Goal: Information Seeking & Learning: Learn about a topic

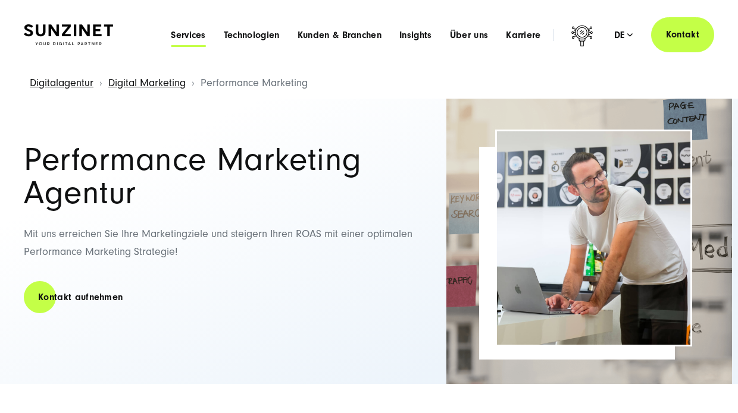
click at [191, 32] on span "Services" at bounding box center [188, 35] width 35 height 12
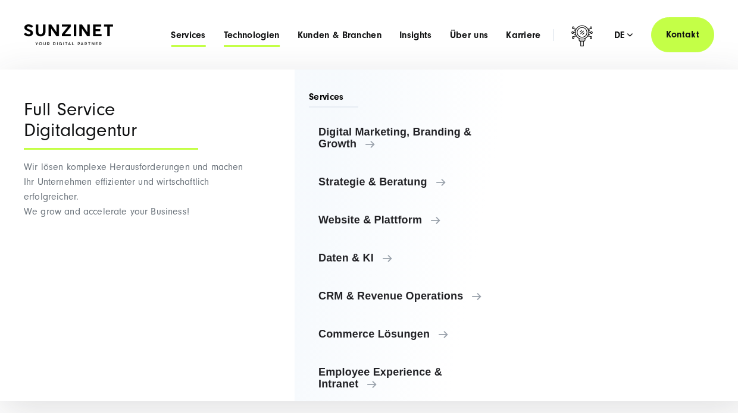
click at [266, 41] on span "Technologien" at bounding box center [252, 35] width 56 height 12
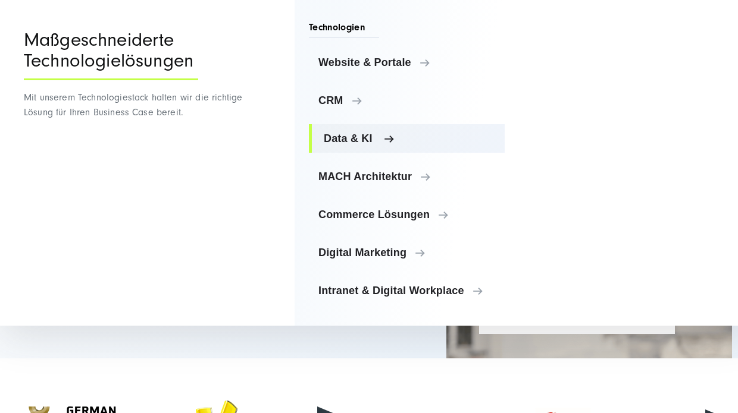
scroll to position [36, 0]
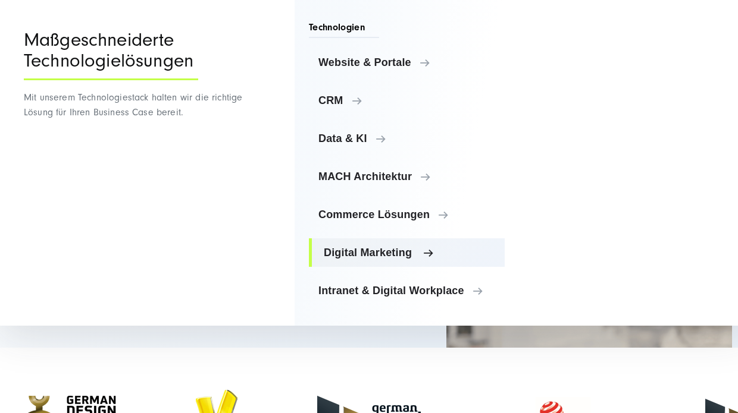
click at [408, 250] on span "Digital Marketing" at bounding box center [409, 253] width 171 height 12
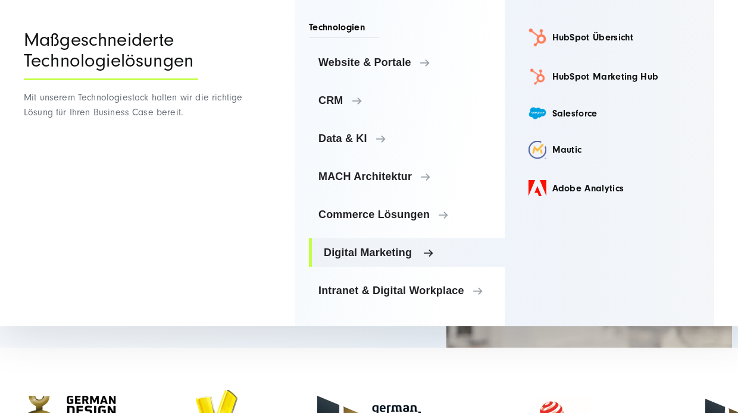
scroll to position [24, 0]
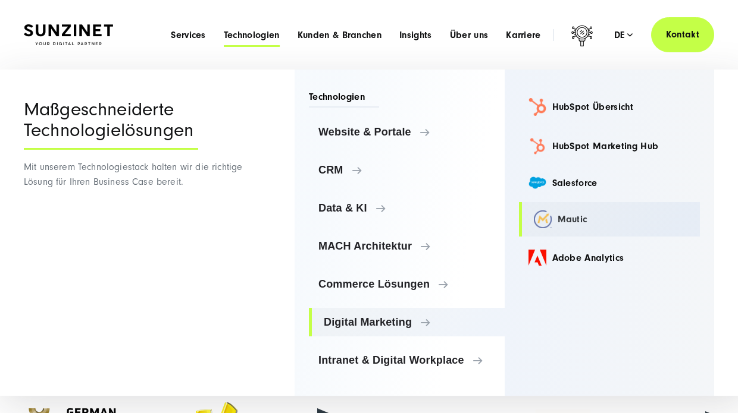
click at [560, 219] on link "Mautic" at bounding box center [609, 219] width 181 height 35
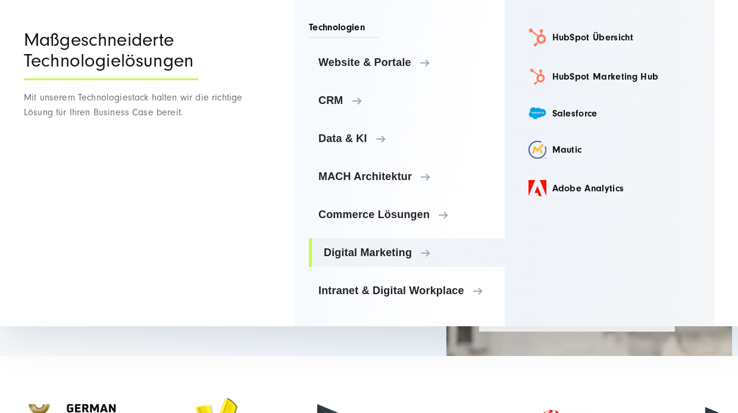
scroll to position [29, 0]
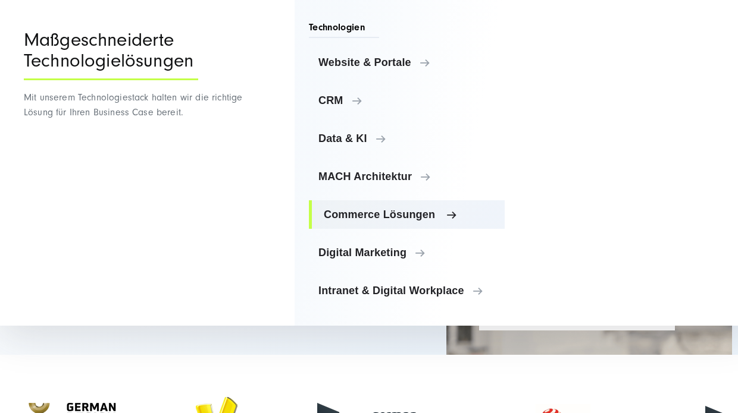
click at [359, 215] on span "Commerce Lösungen" at bounding box center [409, 215] width 171 height 12
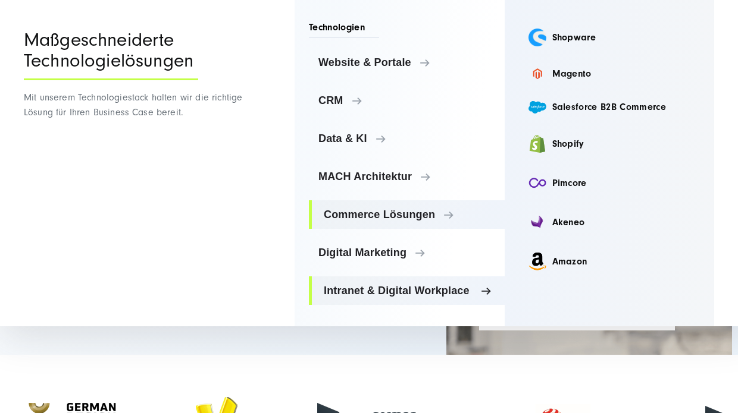
click at [404, 293] on span "Intranet & Digital Workplace" at bounding box center [409, 291] width 171 height 12
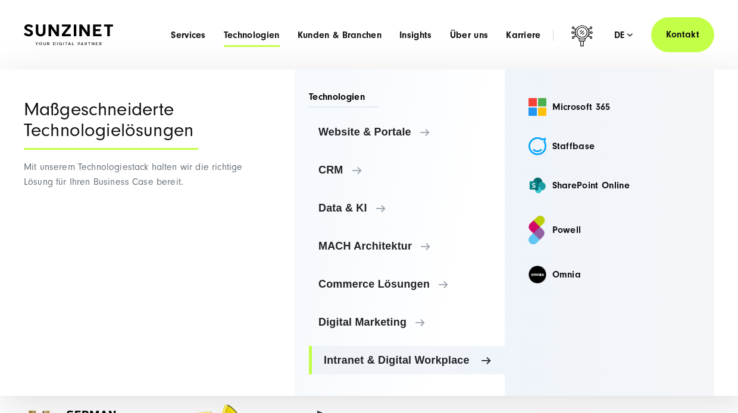
scroll to position [19, 0]
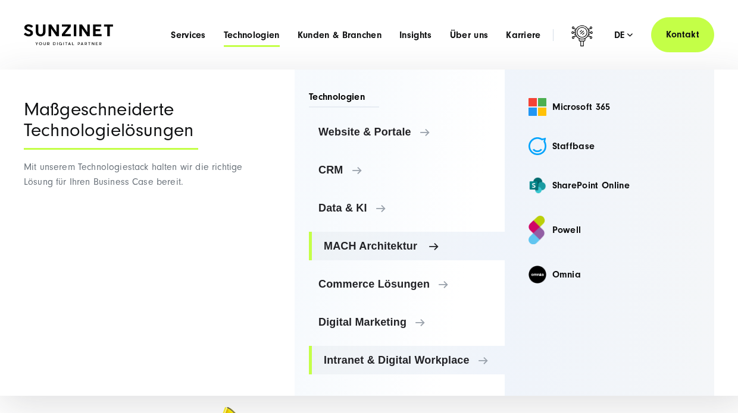
click at [408, 241] on span "MACH Architektur" at bounding box center [409, 246] width 171 height 12
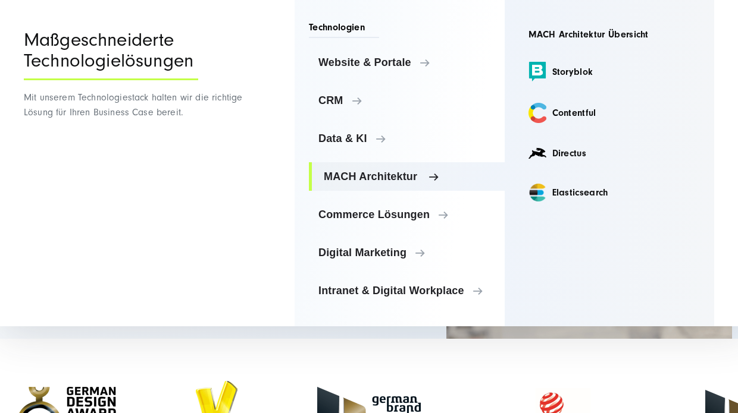
scroll to position [48, 0]
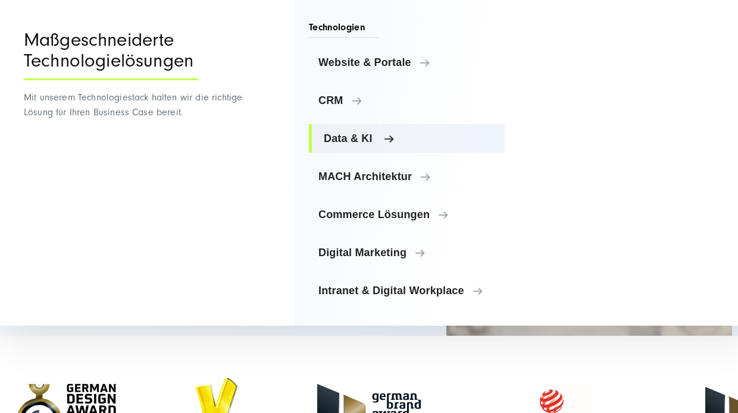
click at [374, 137] on span "Data & KI" at bounding box center [409, 139] width 171 height 12
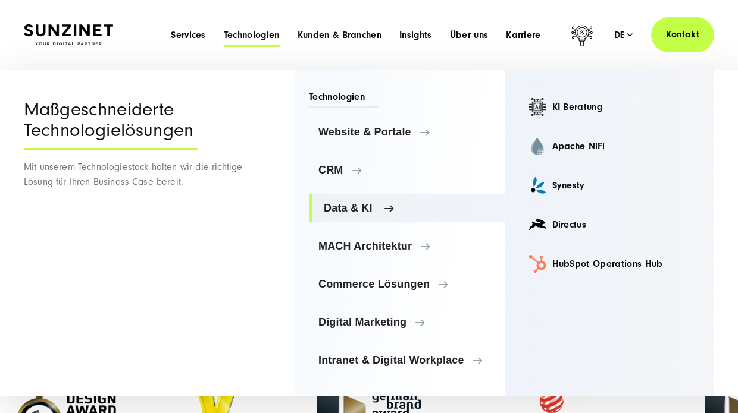
scroll to position [26, 0]
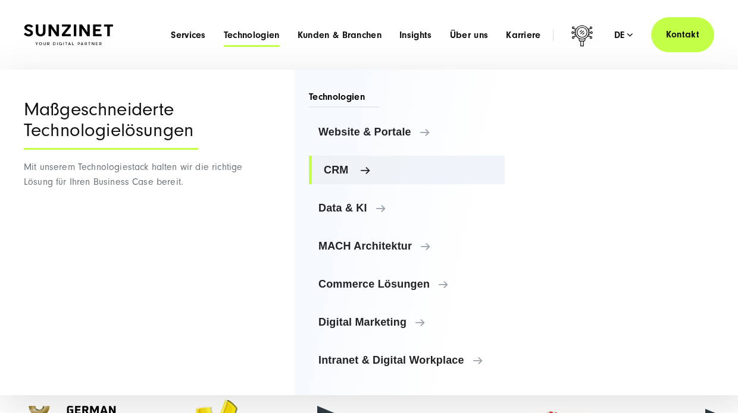
click at [357, 170] on span "CRM" at bounding box center [409, 170] width 171 height 12
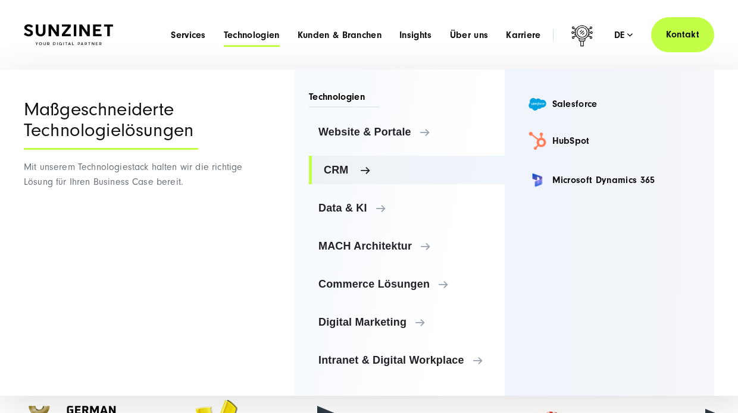
scroll to position [31, 0]
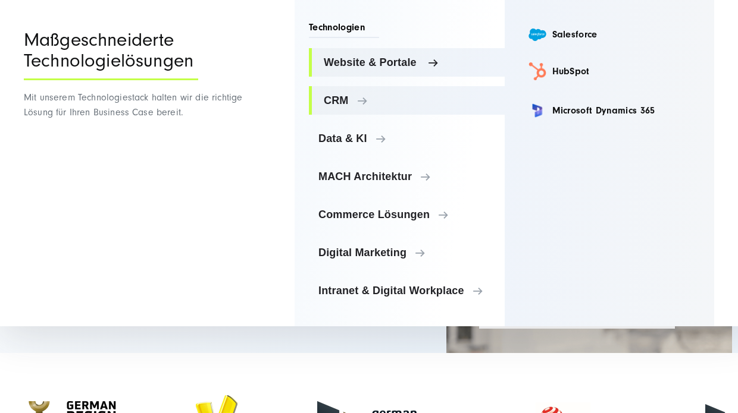
click at [406, 68] on link "Website & Portale" at bounding box center [407, 62] width 196 height 29
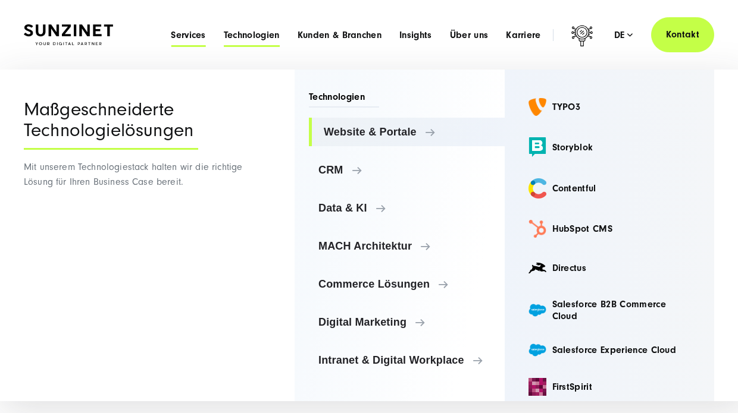
scroll to position [0, 0]
click at [178, 36] on span "Services" at bounding box center [188, 35] width 35 height 12
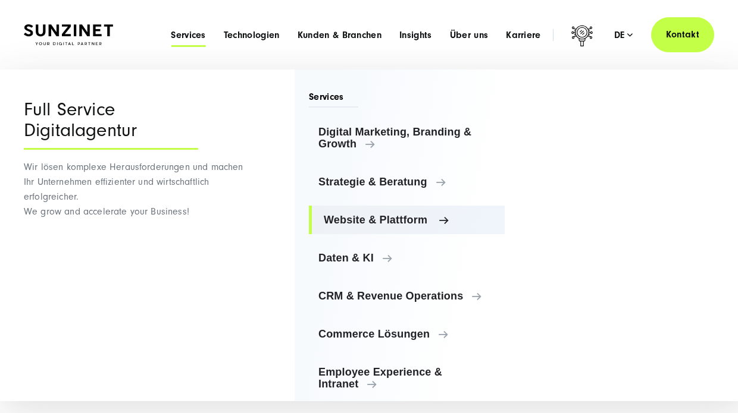
scroll to position [9, 0]
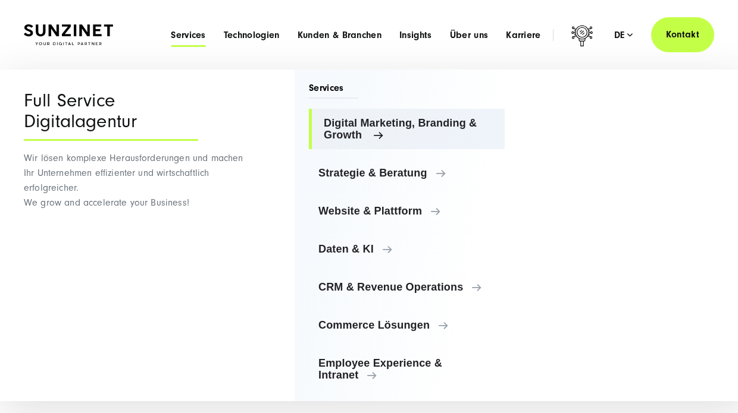
click at [372, 126] on span "Digital Marketing, Branding & Growth" at bounding box center [409, 129] width 171 height 24
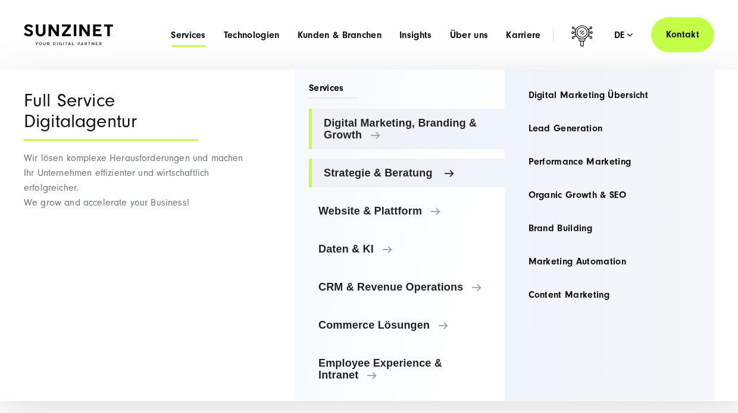
click at [431, 176] on span "Strategie & Beratung" at bounding box center [409, 173] width 171 height 12
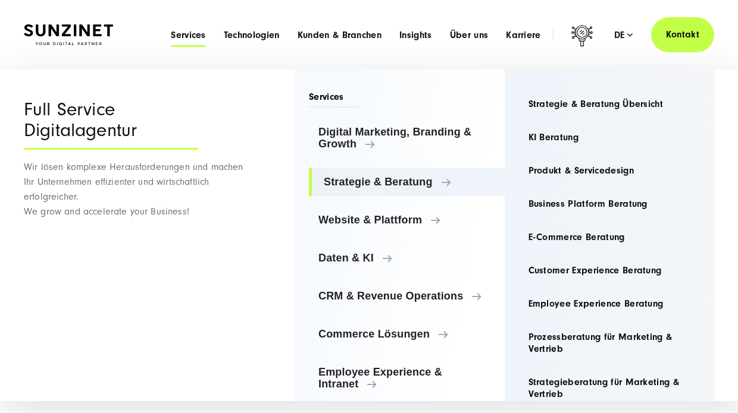
scroll to position [0, 0]
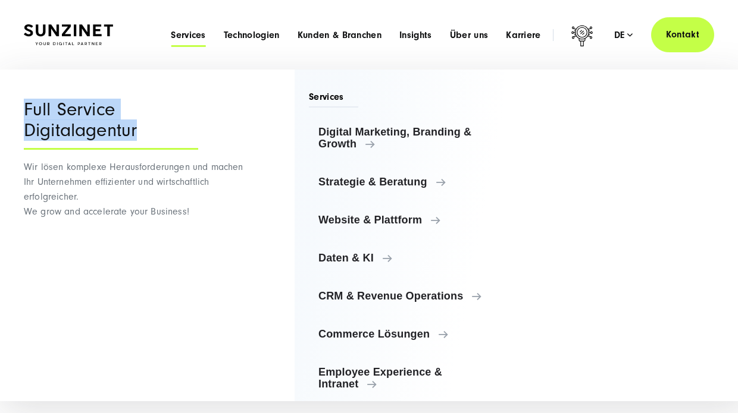
drag, startPoint x: 62, startPoint y: 110, endPoint x: 195, endPoint y: 127, distance: 133.7
click at [195, 127] on div "Full Service Digitalagentur" at bounding box center [111, 124] width 174 height 51
copy div "Full Service Digitalagentur"
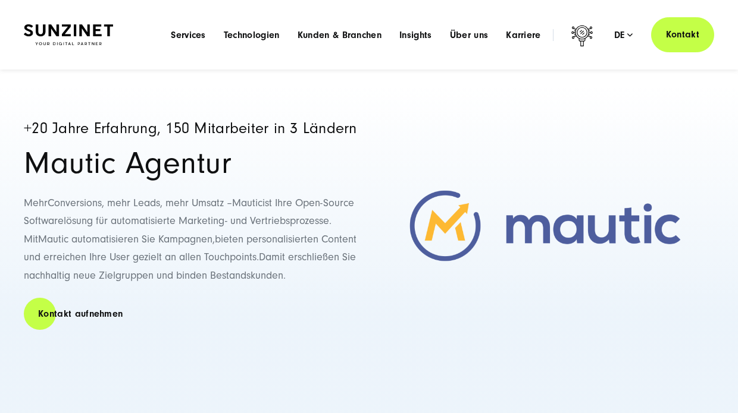
scroll to position [92, 0]
